Goal: Check status: Check status

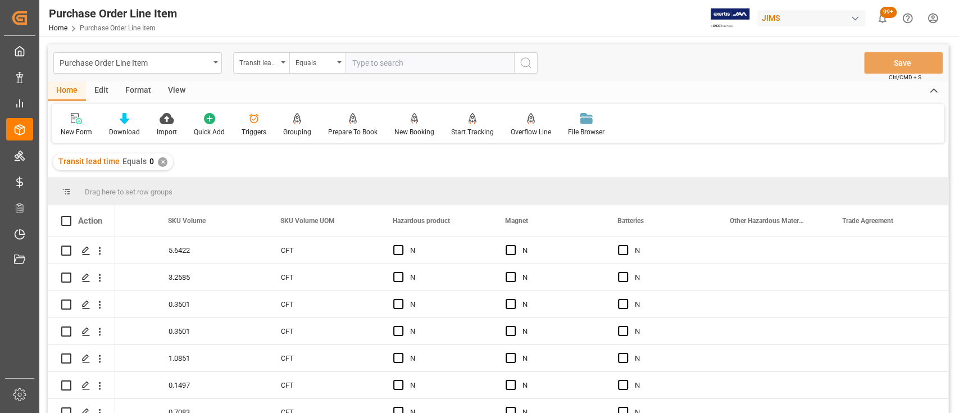
scroll to position [0, 5577]
click at [163, 161] on div "✕" at bounding box center [163, 162] width 10 height 10
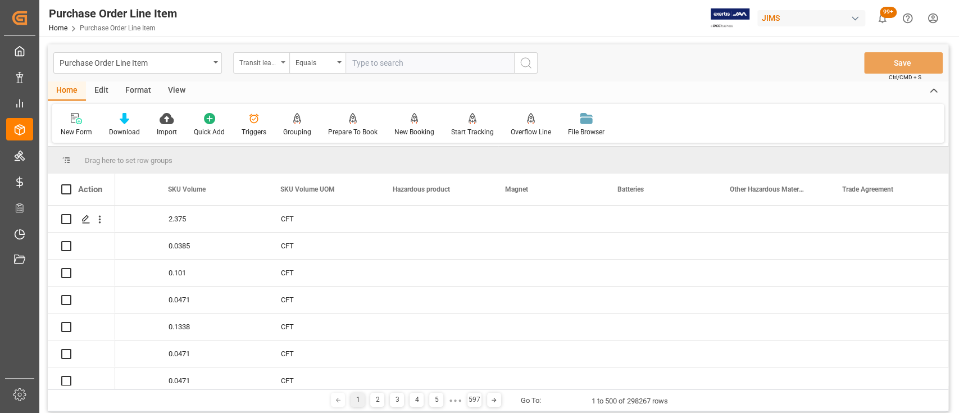
click at [284, 64] on div "Transit lead time" at bounding box center [261, 62] width 56 height 21
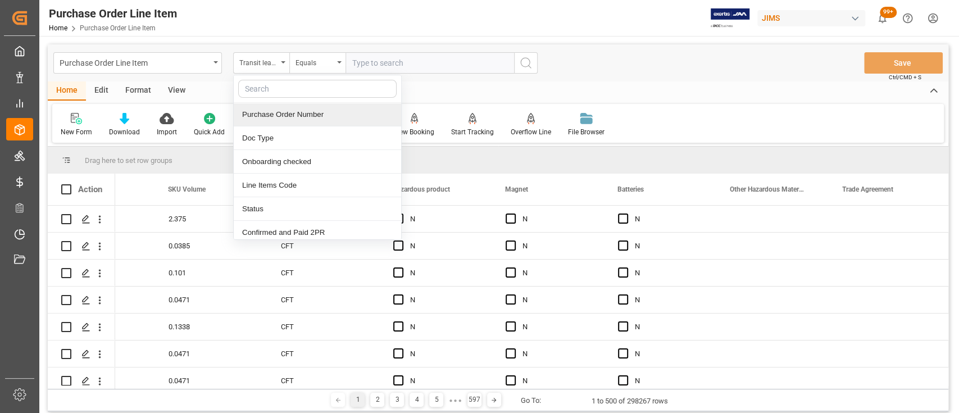
click at [285, 114] on div "Purchase Order Number" at bounding box center [317, 115] width 167 height 24
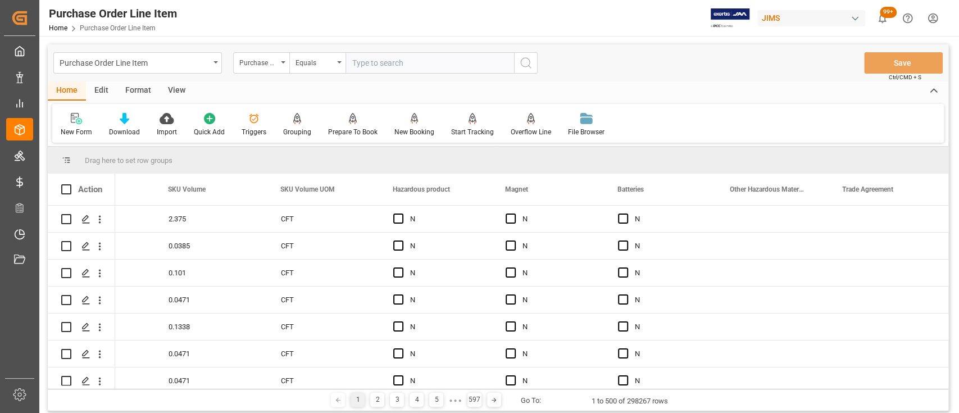
click at [398, 64] on input "text" at bounding box center [429, 62] width 169 height 21
paste input "864910"
type input "864910"
click at [524, 70] on button "search button" at bounding box center [526, 62] width 24 height 21
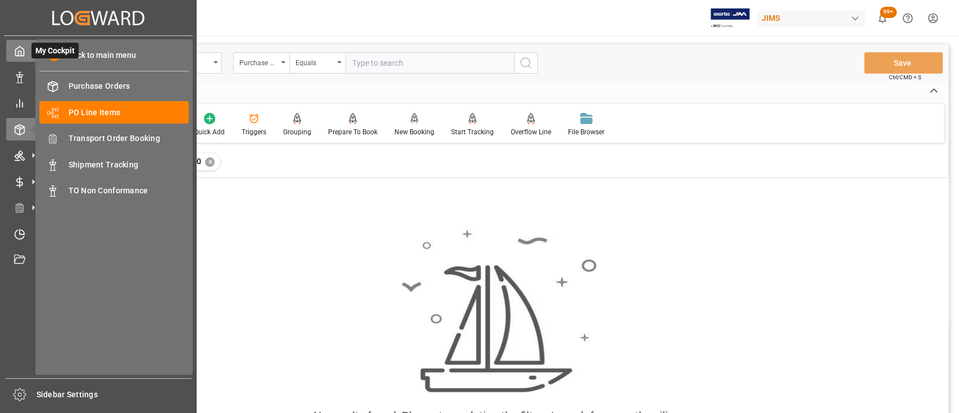
click at [19, 56] on icon at bounding box center [20, 52] width 8 height 10
